Goal: Task Accomplishment & Management: Manage account settings

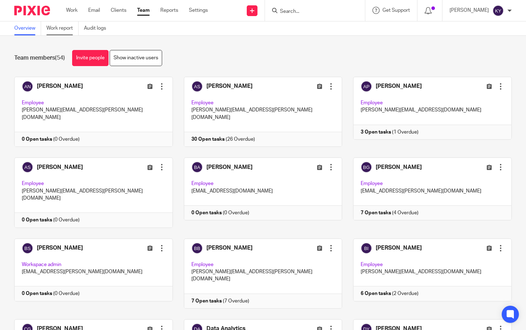
click at [65, 33] on link "Work report" at bounding box center [62, 28] width 32 height 14
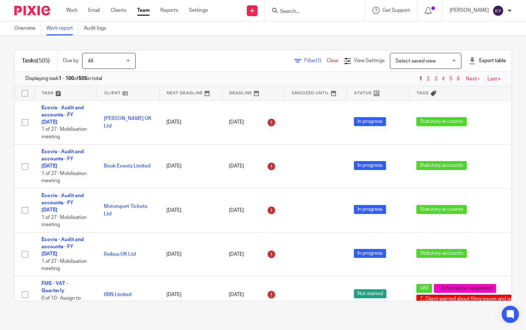
click at [400, 45] on div "Tasks (505) Due by All All Today Tomorrow This week Next week This month Next m…" at bounding box center [263, 176] width 526 height 280
click at [441, 63] on div "Select saved view Select saved view" at bounding box center [425, 61] width 71 height 16
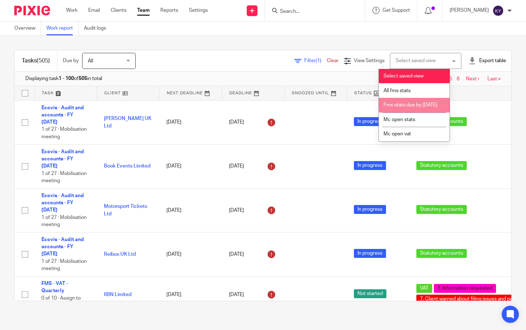
click at [409, 105] on span "Fms stats due by 30th september 2025" at bounding box center [411, 105] width 54 height 5
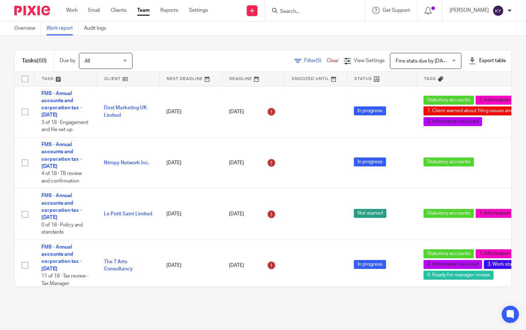
click at [304, 61] on span "Filter (5)" at bounding box center [315, 60] width 23 height 5
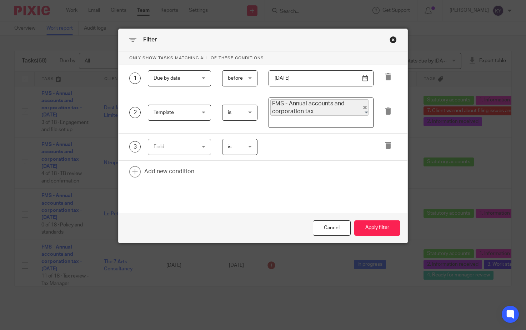
click at [187, 145] on div "Field" at bounding box center [177, 146] width 46 height 15
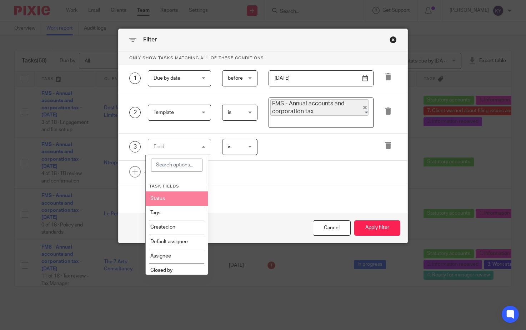
click at [169, 201] on li "Status" at bounding box center [177, 199] width 63 height 14
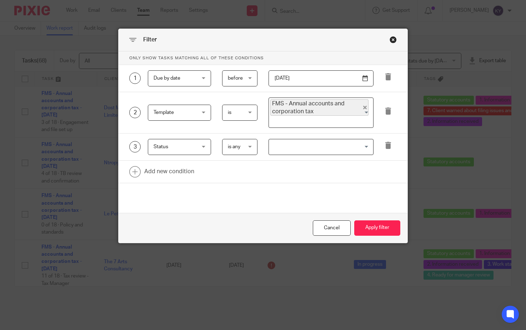
click at [303, 152] on input "Search for option" at bounding box center [320, 147] width 100 height 13
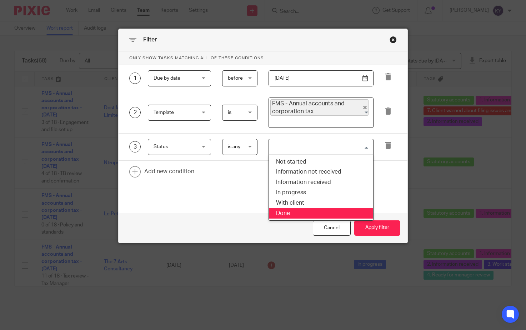
click at [284, 213] on li "Done" at bounding box center [321, 213] width 104 height 10
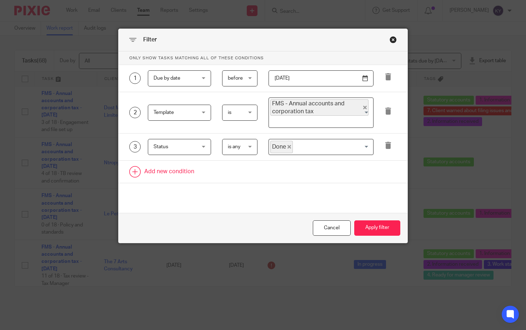
click at [300, 178] on link at bounding box center [263, 172] width 289 height 22
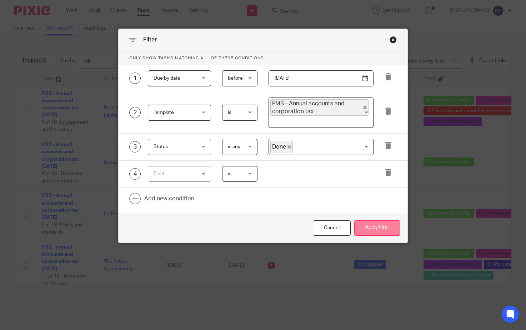
click at [366, 229] on button "Apply filter" at bounding box center [377, 227] width 46 height 15
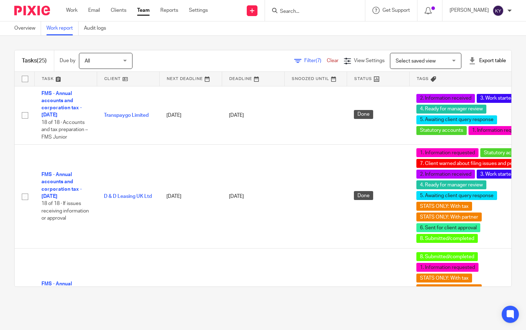
click at [255, 41] on div "Tasks (25) Due by All All Today Tomorrow This week Next week This month Next mo…" at bounding box center [263, 168] width 526 height 265
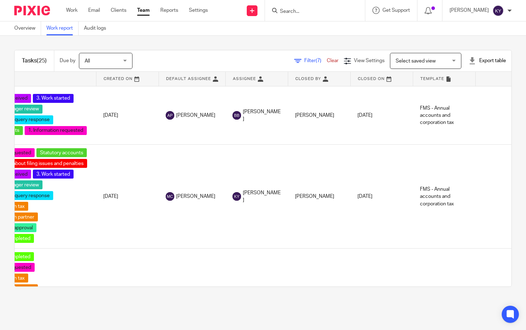
scroll to position [0, 467]
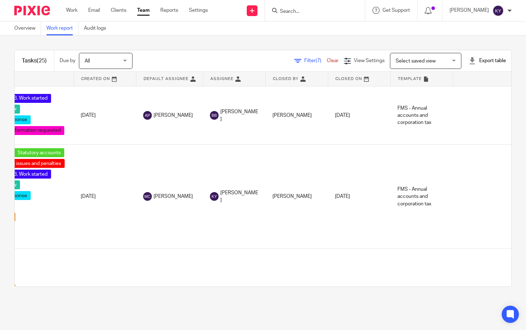
click at [361, 81] on link at bounding box center [359, 79] width 62 height 14
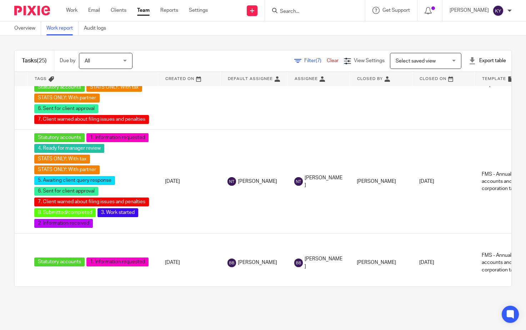
scroll to position [1934, 406]
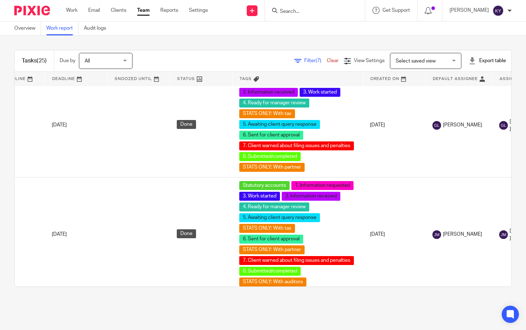
scroll to position [1942, 288]
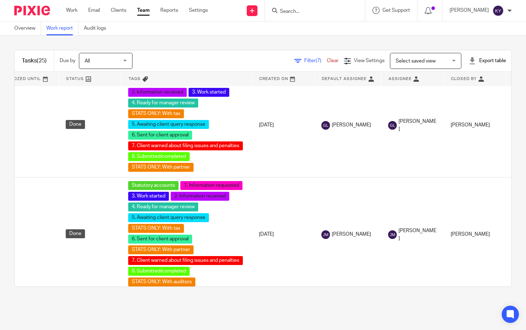
click at [190, 294] on div "Tasks (25) Due by All All Today Tomorrow This week Next week This month Next mo…" at bounding box center [263, 168] width 526 height 265
click at [372, 40] on div "Tasks (25) Due by All All Today Tomorrow This week Next week This month Next mo…" at bounding box center [263, 168] width 526 height 265
click at [308, 13] on input "Search" at bounding box center [311, 12] width 64 height 6
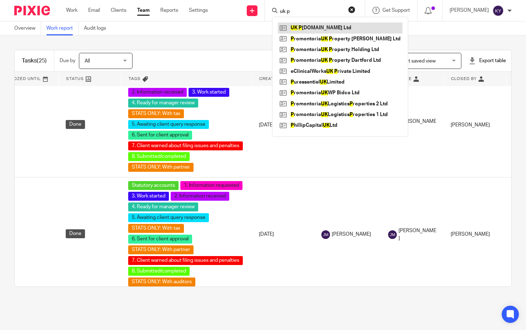
type input "uk p"
click at [324, 28] on link at bounding box center [340, 28] width 125 height 11
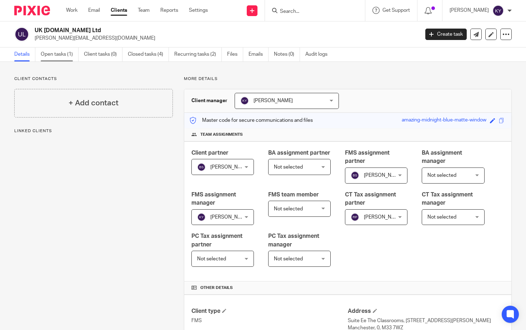
click at [62, 53] on link "Open tasks (1)" at bounding box center [60, 55] width 38 height 14
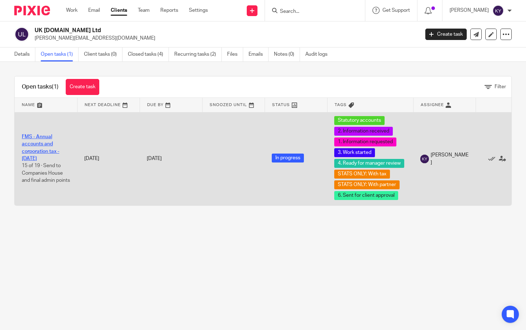
click at [37, 145] on link "FMS - Annual accounts and corporation tax - June 2025" at bounding box center [41, 147] width 38 height 27
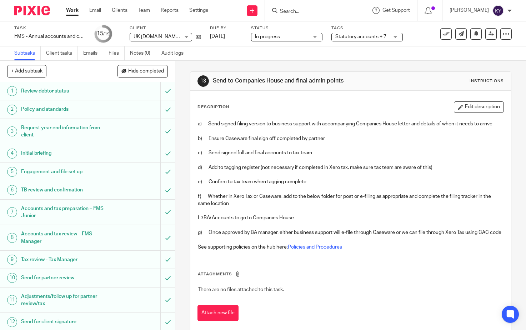
click at [308, 40] on span "In progress" at bounding box center [282, 37] width 54 height 8
click at [375, 36] on span "Statutory accounts + 7" at bounding box center [361, 36] width 51 height 5
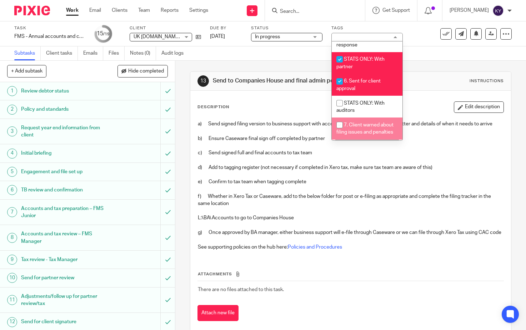
scroll to position [257, 0]
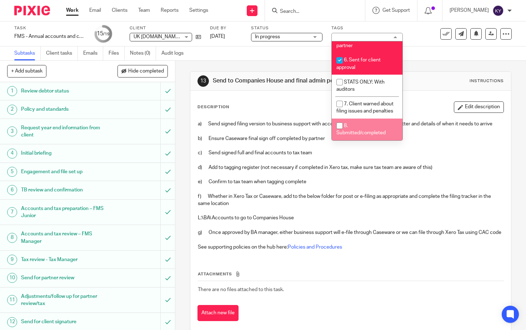
click at [357, 131] on span "8. Submitted/completed" at bounding box center [361, 129] width 49 height 13
checkbox input "true"
click at [180, 136] on div "13 Send to Companies House and final admin points Instructions Description Edit…" at bounding box center [350, 195] width 351 height 269
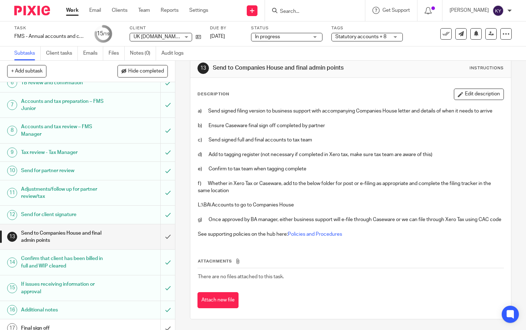
scroll to position [163, 0]
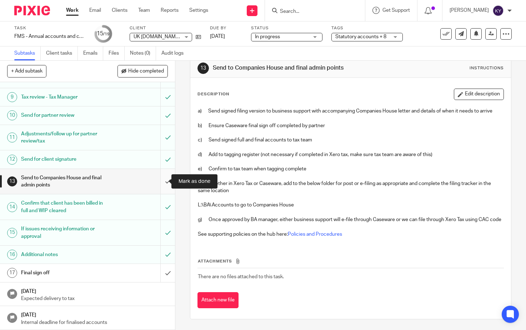
click at [160, 181] on input "submit" at bounding box center [87, 181] width 175 height 25
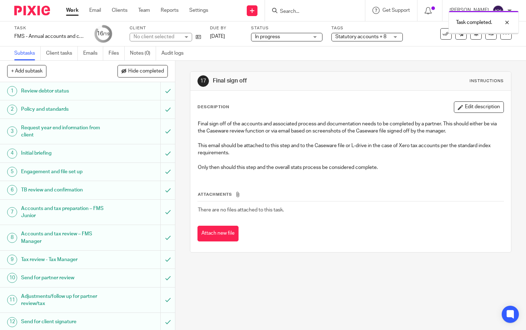
scroll to position [163, 0]
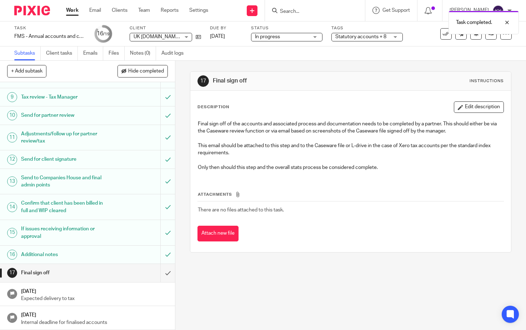
click at [261, 264] on div "17 Final sign off Instructions Description Edit description Final sign off of t…" at bounding box center [350, 195] width 351 height 269
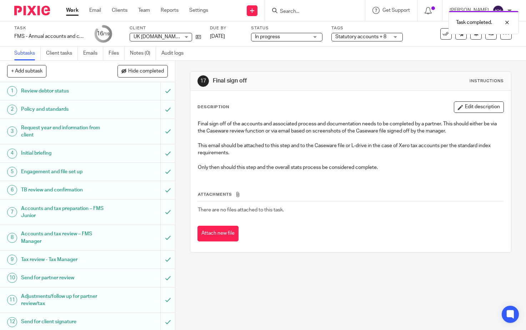
click at [313, 290] on div "17 Final sign off Instructions Description Edit description Final sign off of t…" at bounding box center [350, 195] width 351 height 269
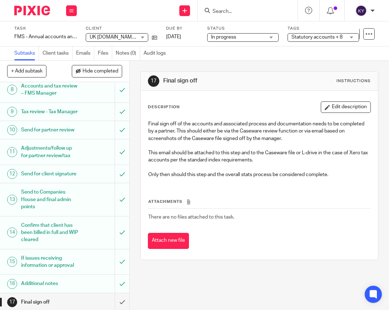
scroll to position [184, 0]
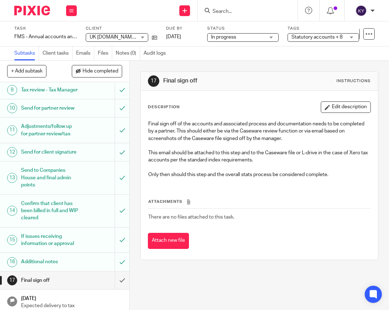
click at [229, 16] on div at bounding box center [248, 10] width 100 height 21
click at [226, 9] on input "Search" at bounding box center [244, 12] width 64 height 6
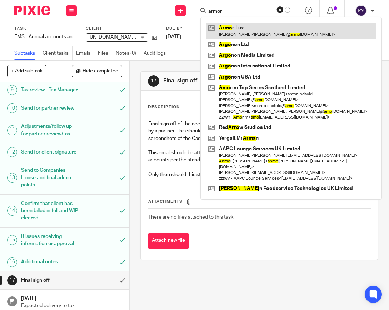
type input "armor"
click at [234, 27] on link at bounding box center [291, 31] width 170 height 16
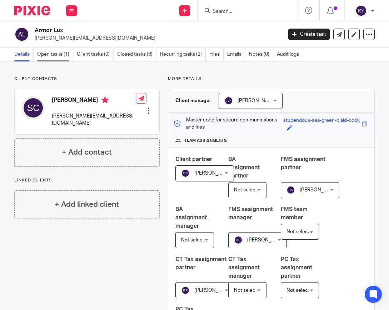
click at [47, 57] on link "Open tasks (1)" at bounding box center [55, 55] width 36 height 14
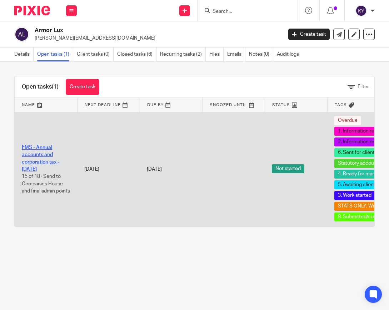
click at [32, 150] on link "FMS - Annual accounts and corporation tax - [DATE]" at bounding box center [41, 158] width 38 height 27
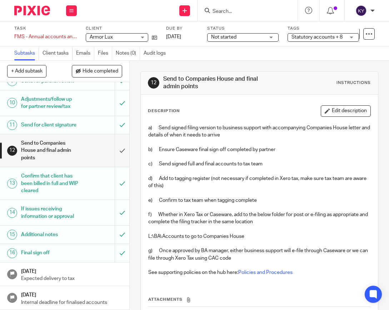
scroll to position [59, 0]
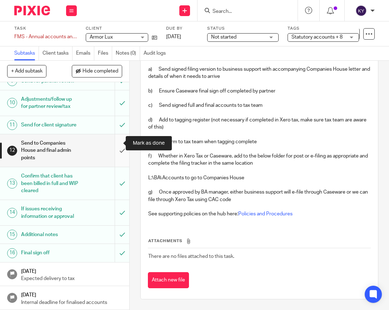
click at [115, 145] on input "submit" at bounding box center [64, 150] width 129 height 33
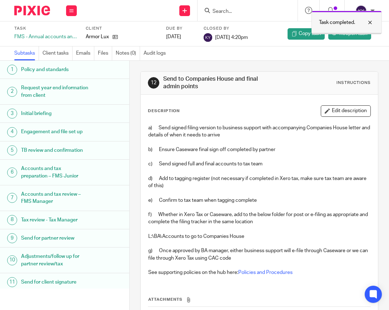
click at [369, 20] on div at bounding box center [364, 22] width 19 height 9
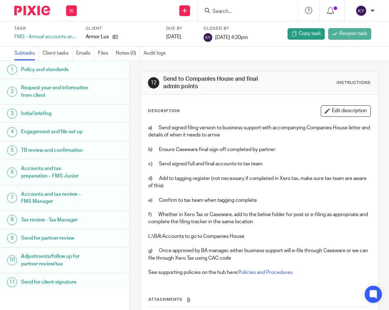
click at [346, 38] on link "Reopen task" at bounding box center [349, 33] width 43 height 11
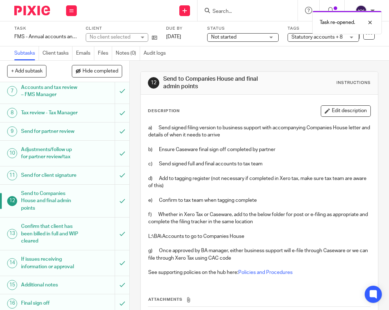
scroll to position [230, 0]
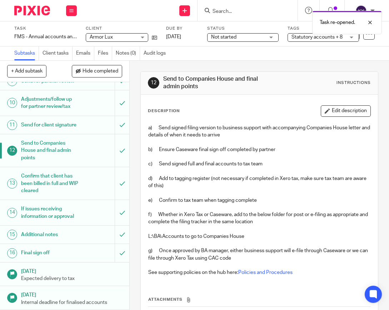
click at [51, 256] on h1 "Final sign off" at bounding box center [50, 253] width 58 height 11
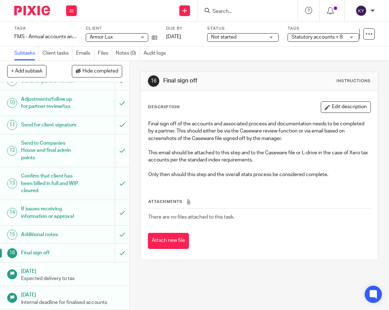
scroll to position [230, 0]
click at [112, 252] on input "submit" at bounding box center [64, 253] width 129 height 18
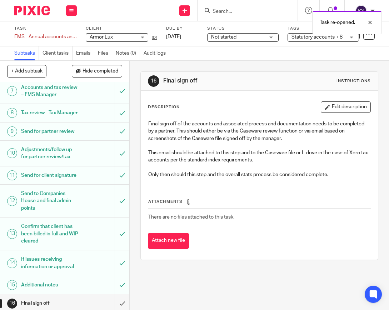
scroll to position [230, 0]
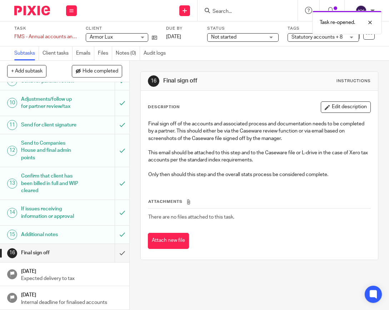
click at [53, 232] on h1 "Additional notes" at bounding box center [50, 234] width 58 height 11
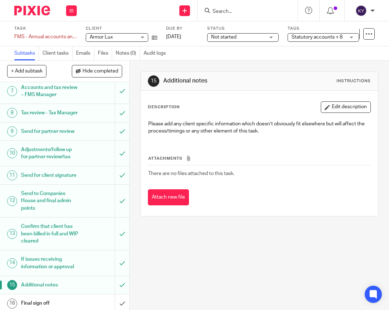
scroll to position [230, 0]
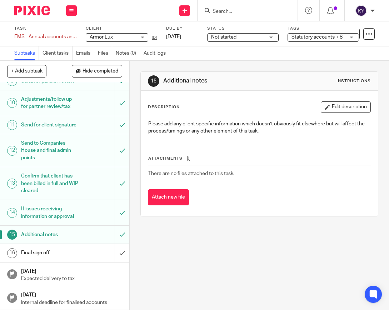
click at [52, 211] on h1 "If issues receiving information or approval" at bounding box center [50, 213] width 58 height 18
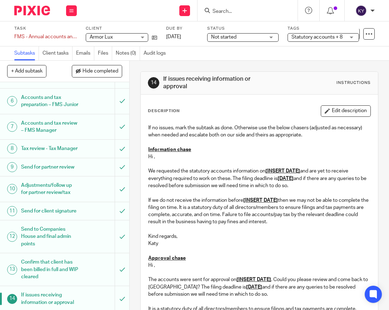
scroll to position [143, 0]
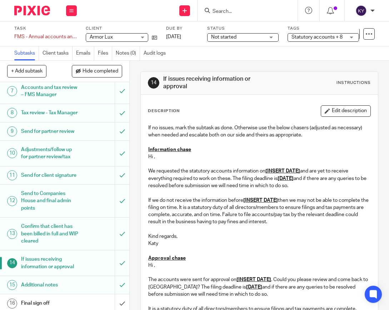
click at [45, 214] on h1 "Send to Companies House and final admin points" at bounding box center [50, 200] width 58 height 25
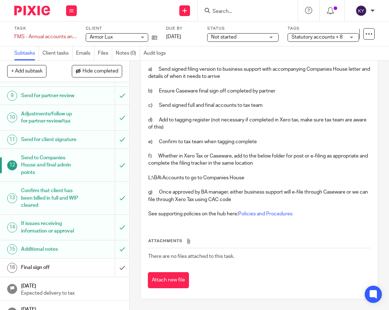
scroll to position [214, 0]
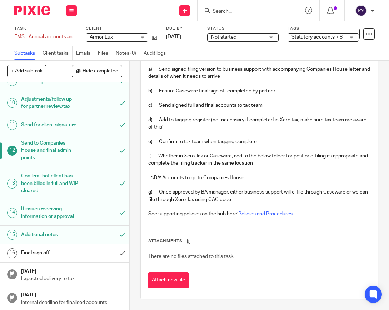
click at [37, 258] on h1 "Final sign off" at bounding box center [50, 253] width 58 height 11
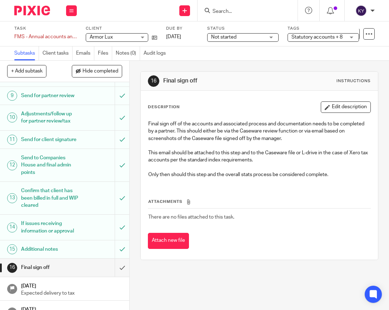
scroll to position [230, 0]
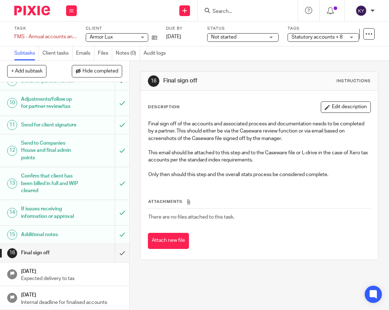
click at [192, 279] on div "16 Final sign off Instructions Description Edit description Final sign off of t…" at bounding box center [259, 185] width 259 height 249
